Goal: Task Accomplishment & Management: Manage account settings

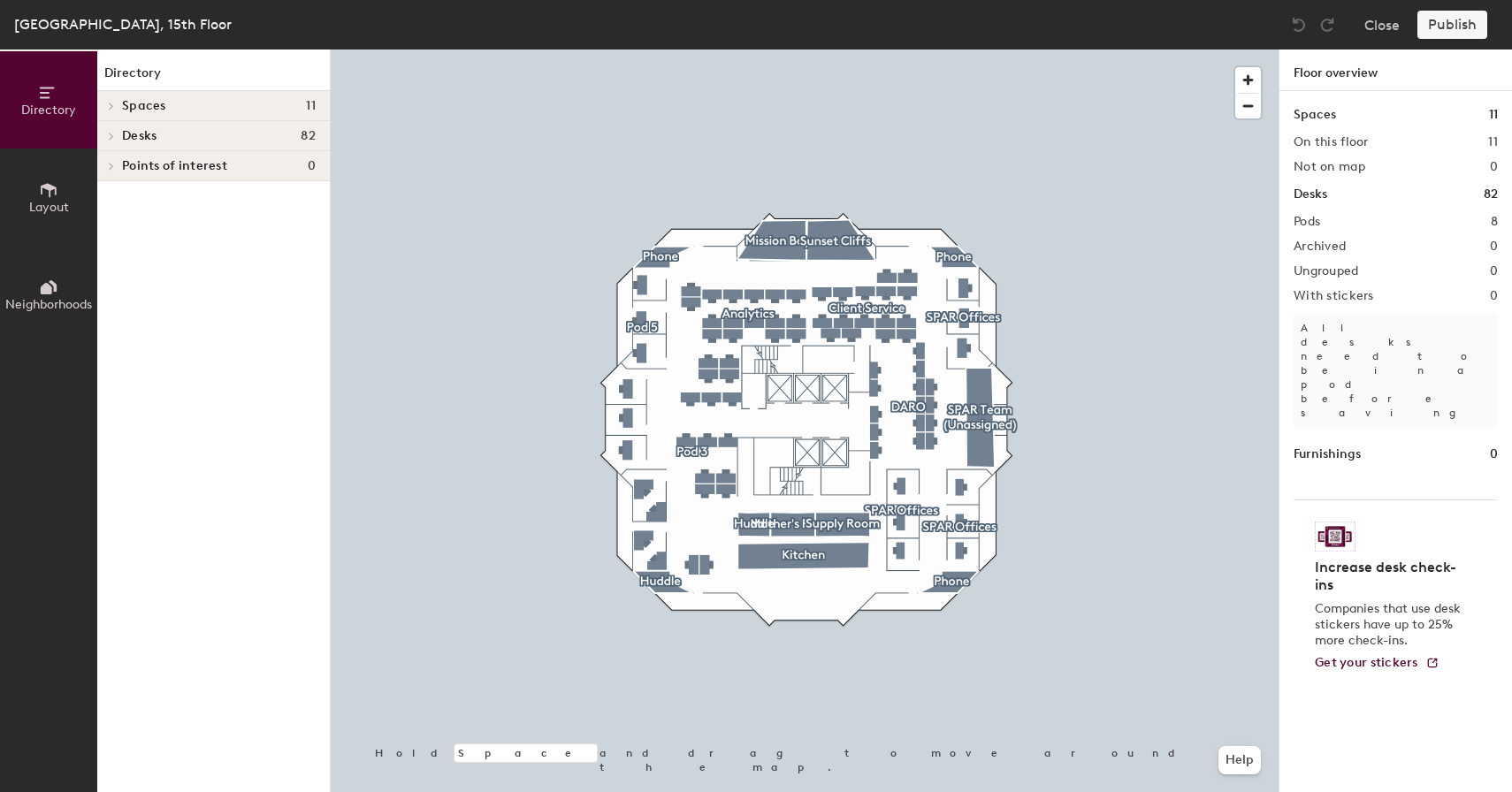
click at [191, 129] on h4 "Desks 82" at bounding box center [218, 136] width 194 height 14
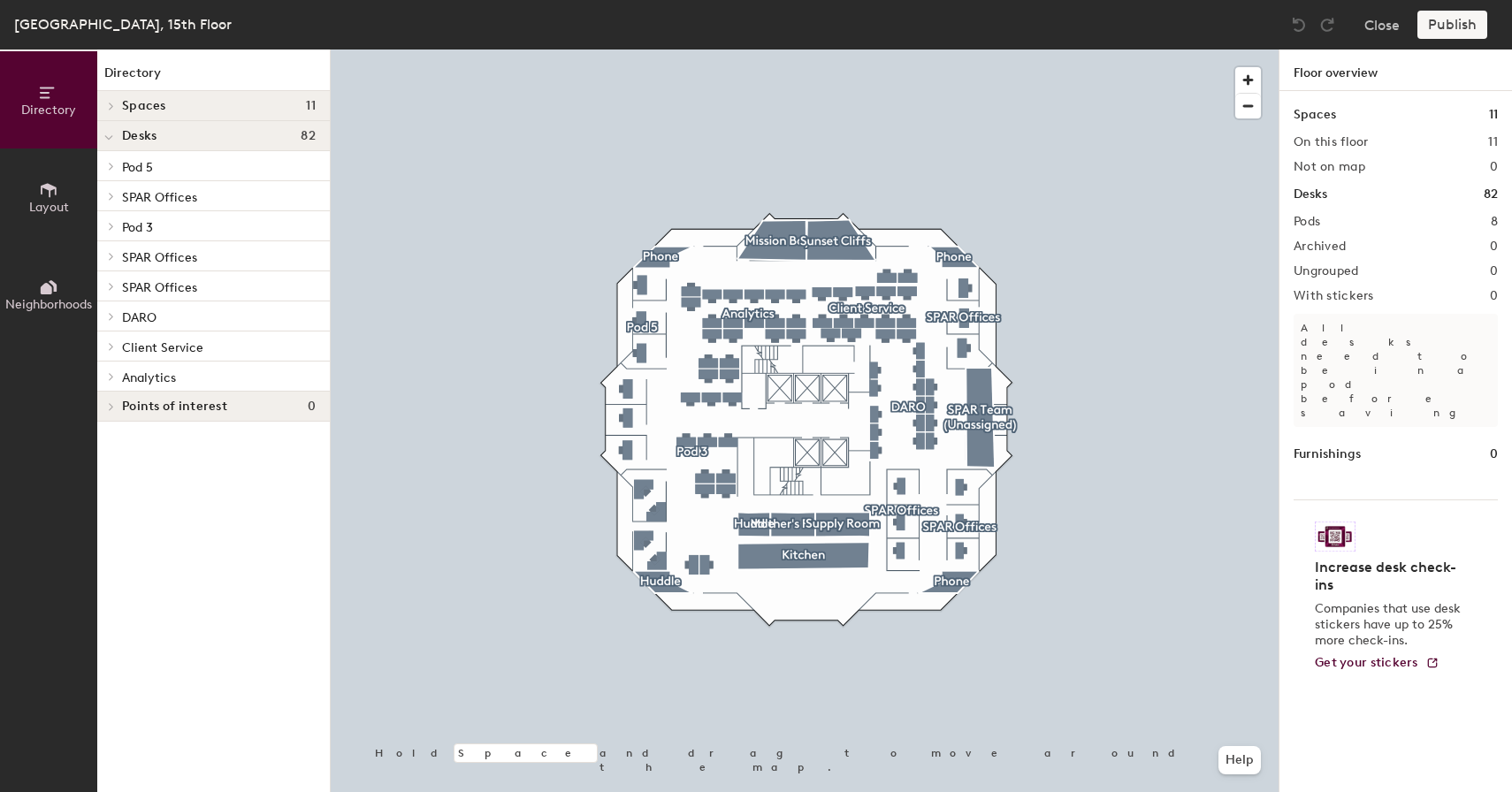
click at [191, 129] on h4 "Desks 82" at bounding box center [218, 136] width 194 height 14
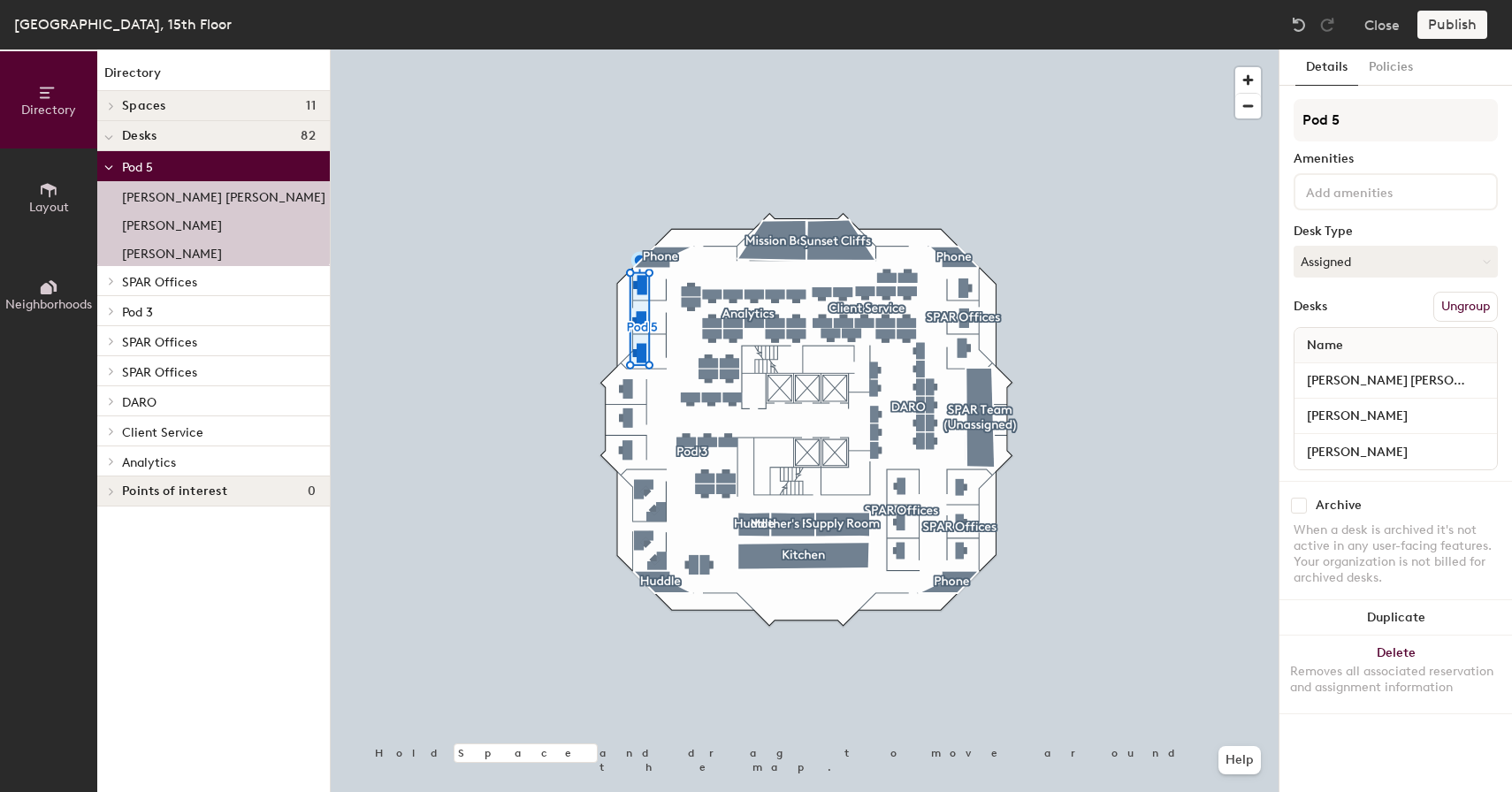
click at [631, 50] on div at bounding box center [805, 50] width 948 height 0
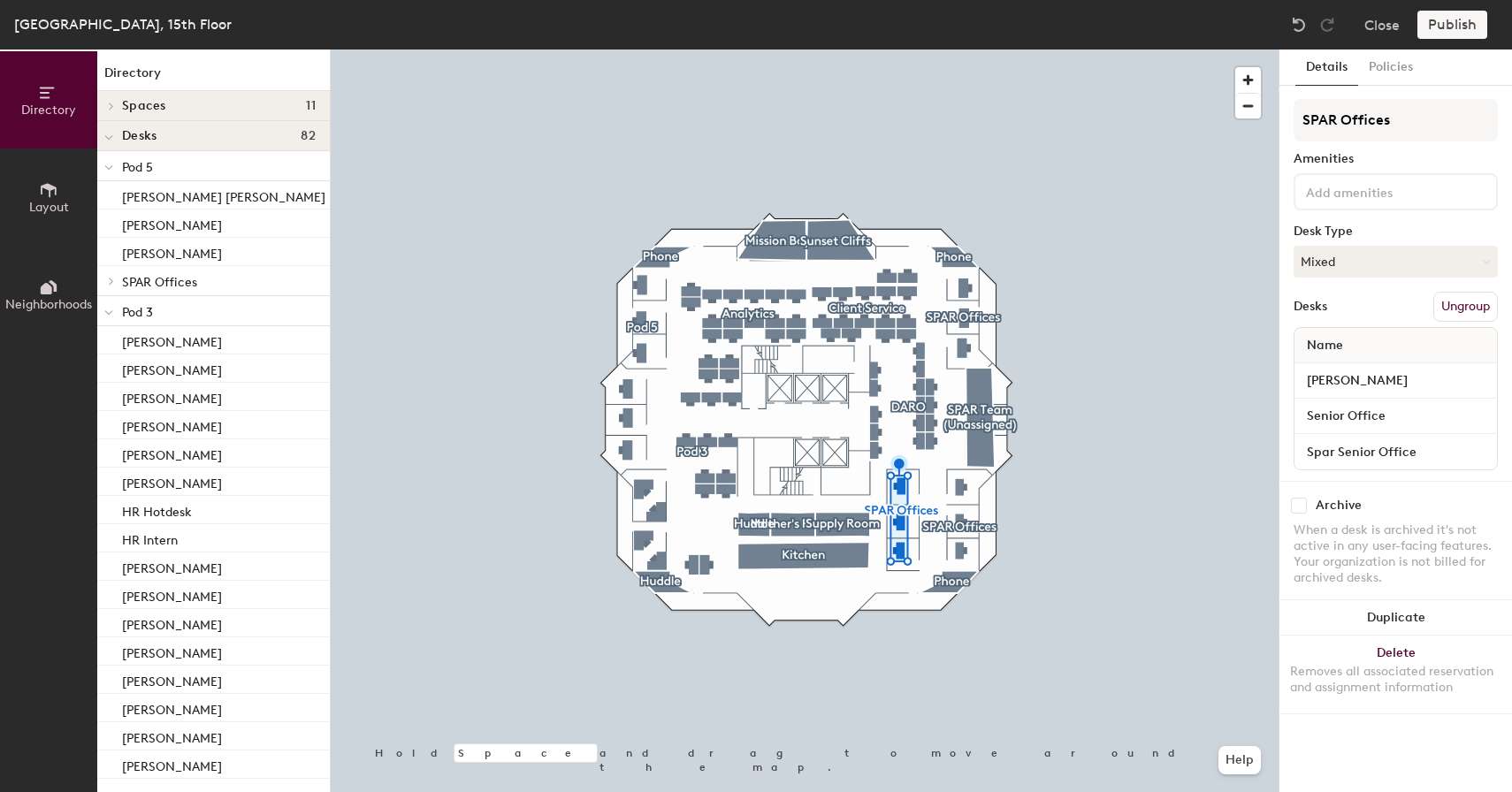
click at [958, 50] on div at bounding box center [805, 50] width 948 height 0
